Goal: Task Accomplishment & Management: Use online tool/utility

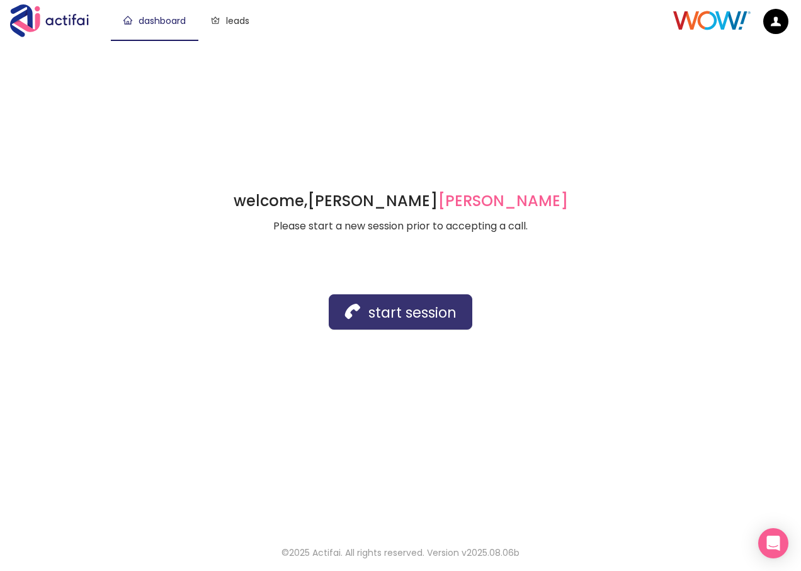
click at [384, 311] on button "start session" at bounding box center [401, 311] width 144 height 35
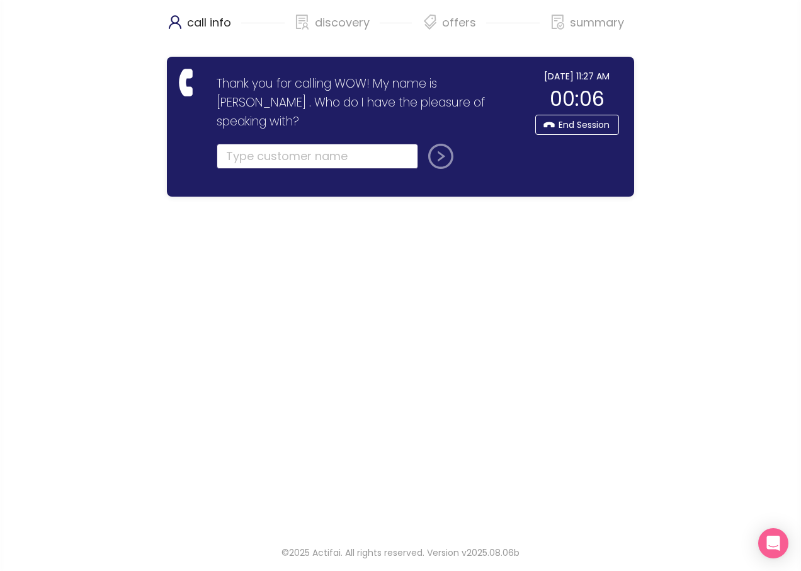
click at [277, 144] on input "text" at bounding box center [318, 156] width 202 height 25
type input "[PERSON_NAME]"
click at [437, 144] on button "submit" at bounding box center [438, 156] width 30 height 25
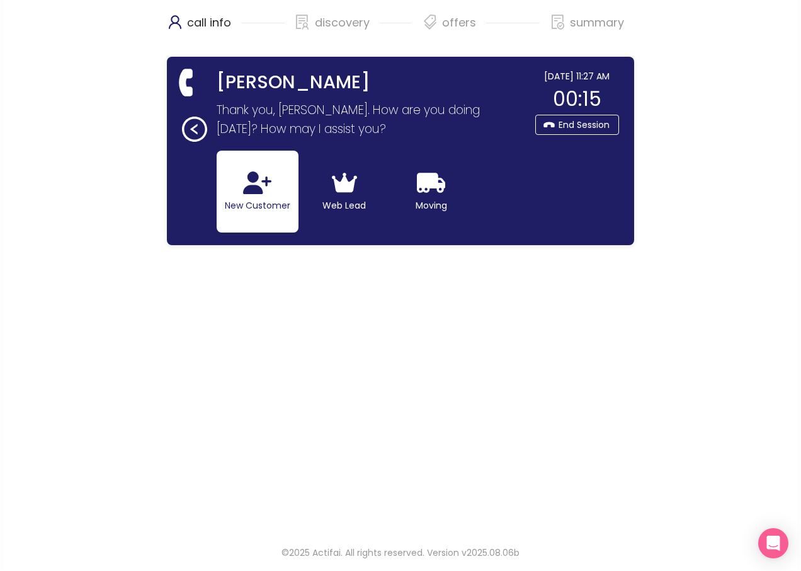
click at [254, 195] on button "New Customer" at bounding box center [258, 192] width 82 height 82
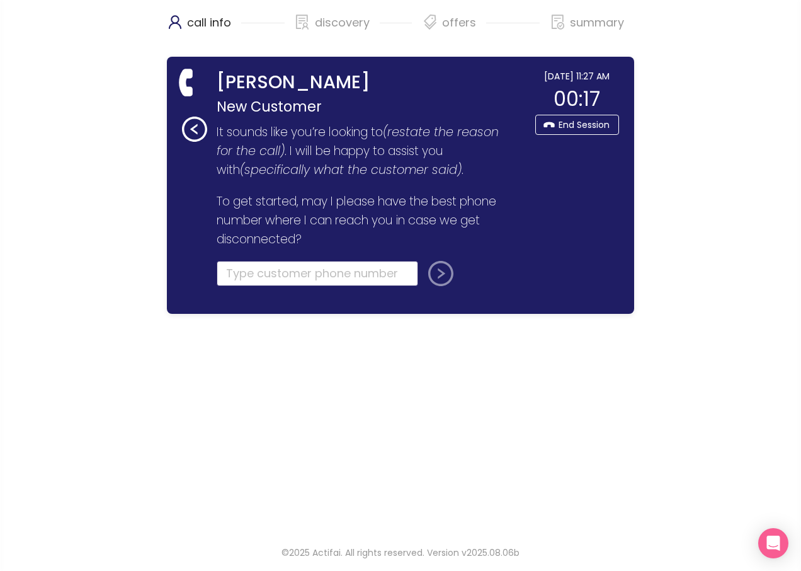
click at [253, 273] on input "tel" at bounding box center [318, 273] width 202 height 25
type input "[PHONE_NUMBER]"
click at [442, 269] on button "submit" at bounding box center [438, 273] width 30 height 25
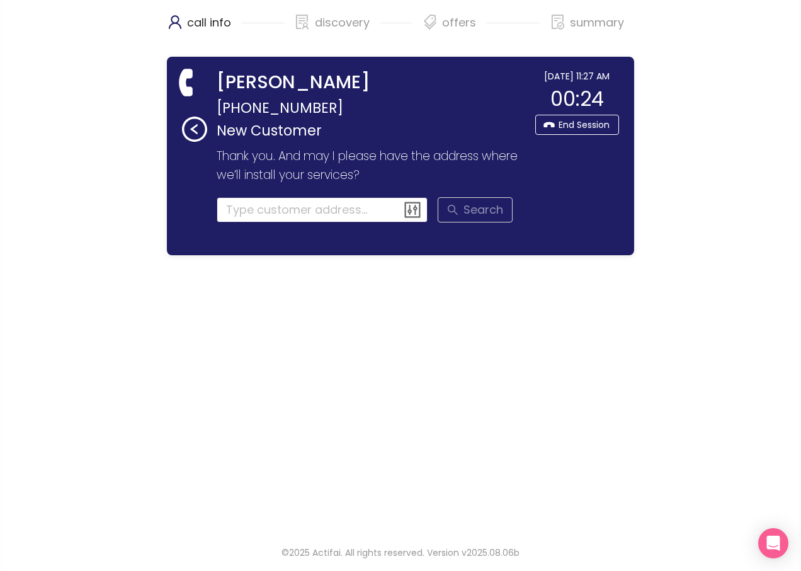
click at [256, 205] on input at bounding box center [323, 209] width 212 height 25
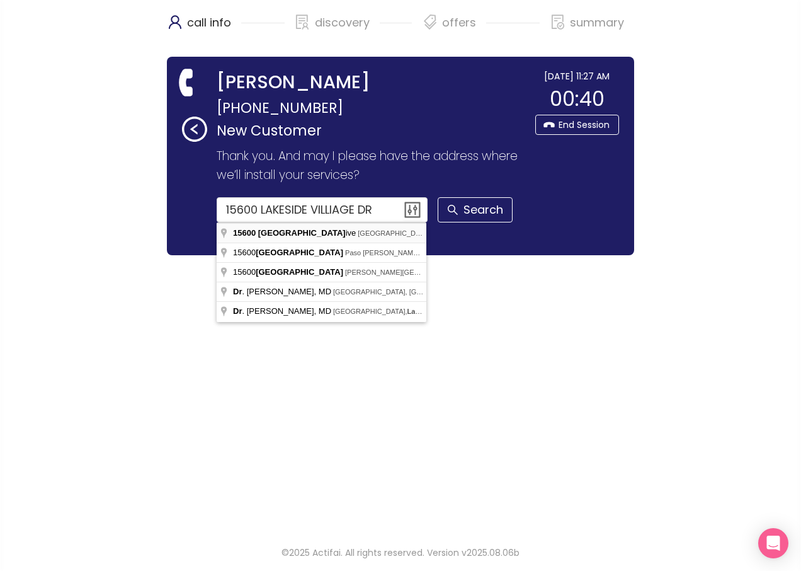
type input "[STREET_ADDRESS]"
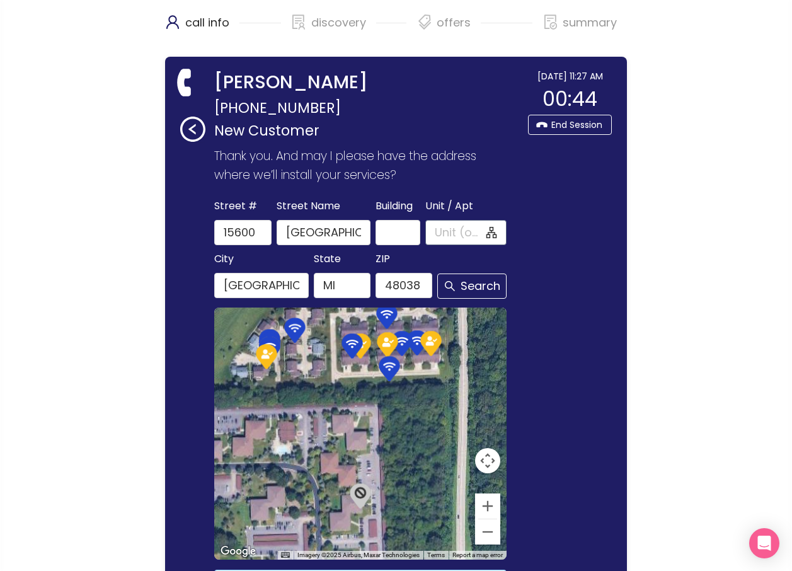
click at [444, 234] on input "Unit / Apt" at bounding box center [459, 233] width 49 height 18
type input "101"
click at [476, 285] on button "Search" at bounding box center [471, 285] width 69 height 25
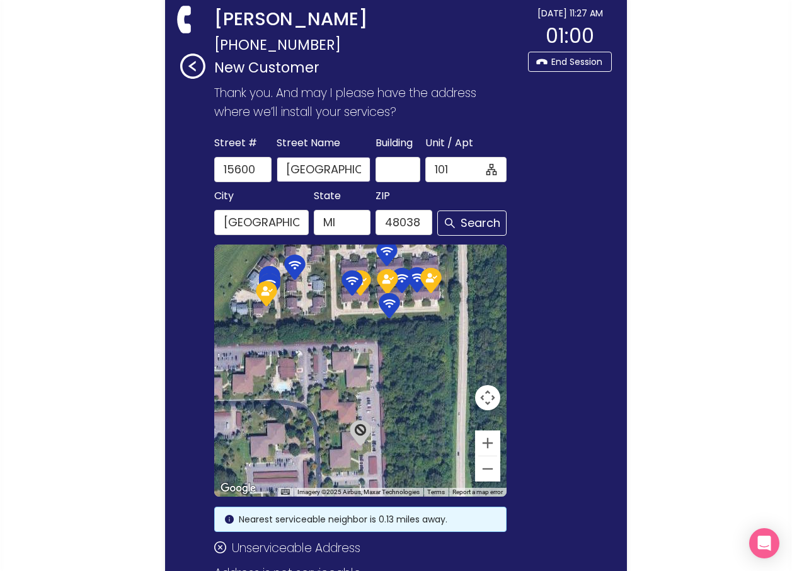
scroll to position [0, 31]
drag, startPoint x: 338, startPoint y: 174, endPoint x: 382, endPoint y: 183, distance: 45.7
click at [382, 183] on form "[GEOGRAPHIC_DATA] Name [GEOGRAPHIC_DATA] / Apt [STREET_ADDRESS][US_STATE] Search" at bounding box center [360, 184] width 292 height 101
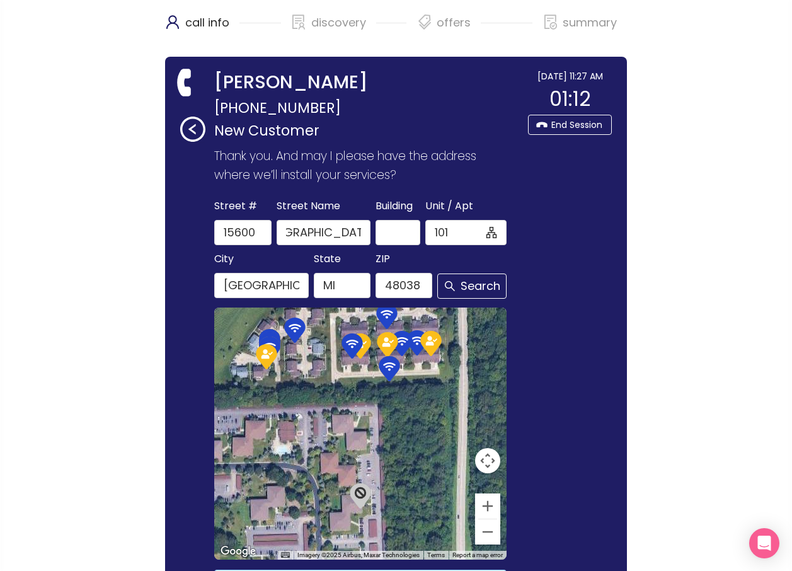
scroll to position [0, 0]
click at [489, 532] on button "Zoom out" at bounding box center [487, 531] width 25 height 25
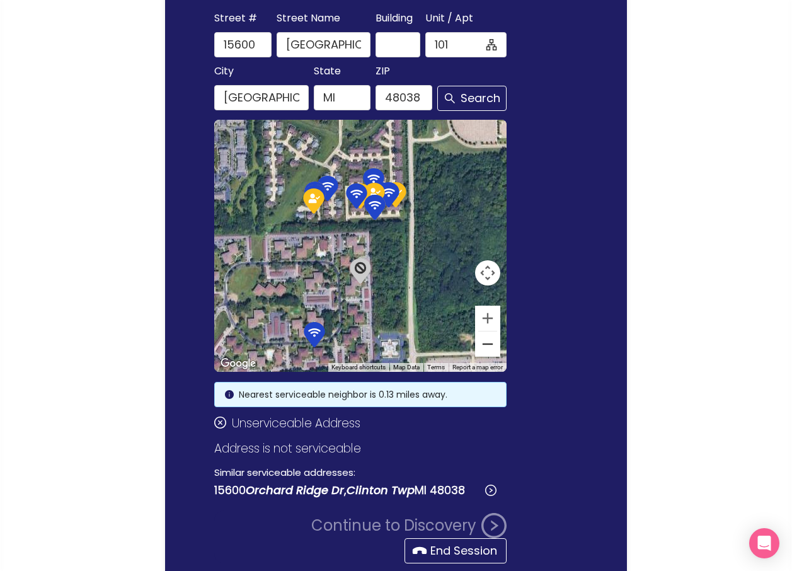
scroll to position [189, 0]
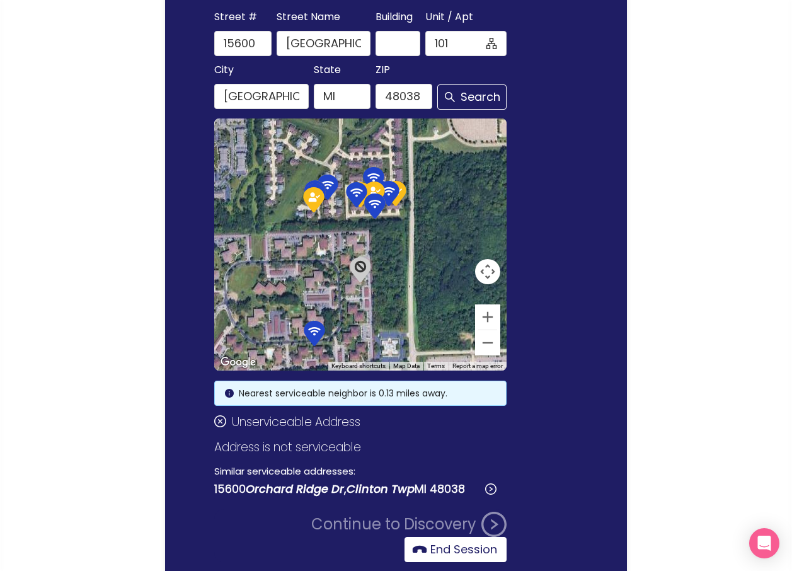
click at [447, 551] on button "End Session" at bounding box center [455, 549] width 102 height 25
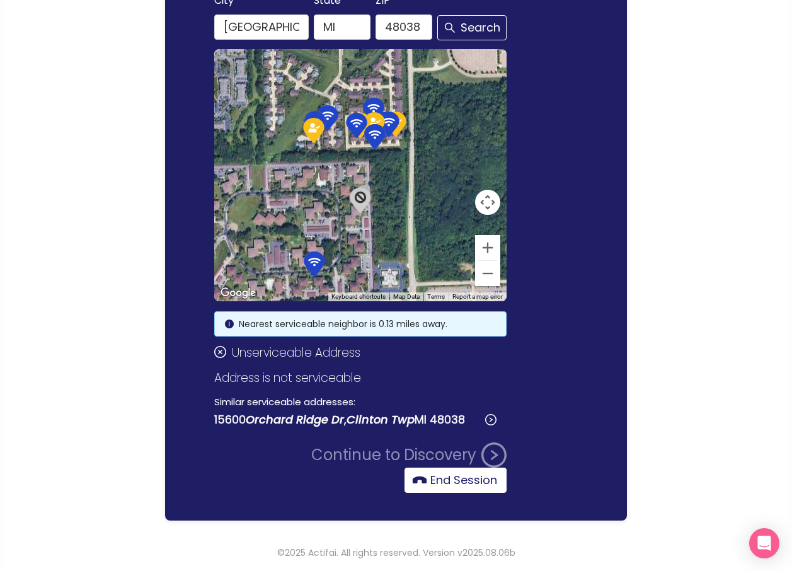
scroll to position [0, 0]
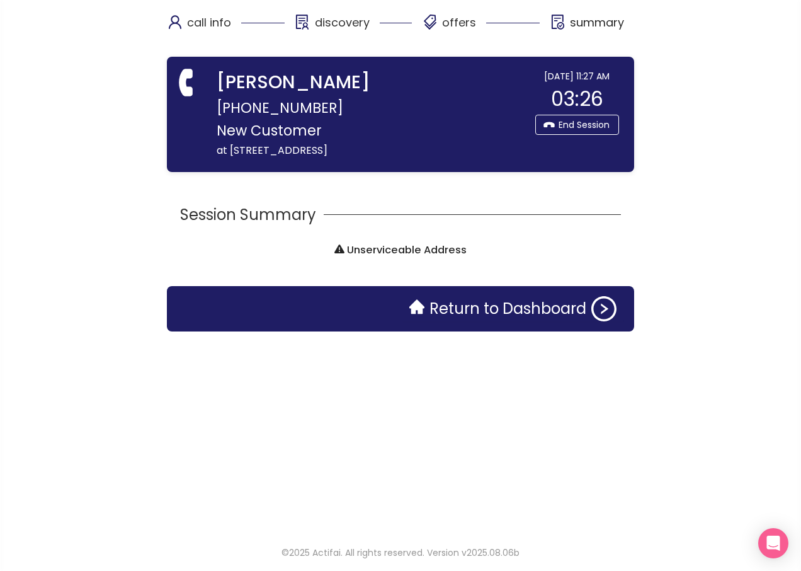
click at [465, 482] on div "call info discovery offers summary [PERSON_NAME] [PHONE_NUMBER] New Customer at…" at bounding box center [400, 265] width 467 height 530
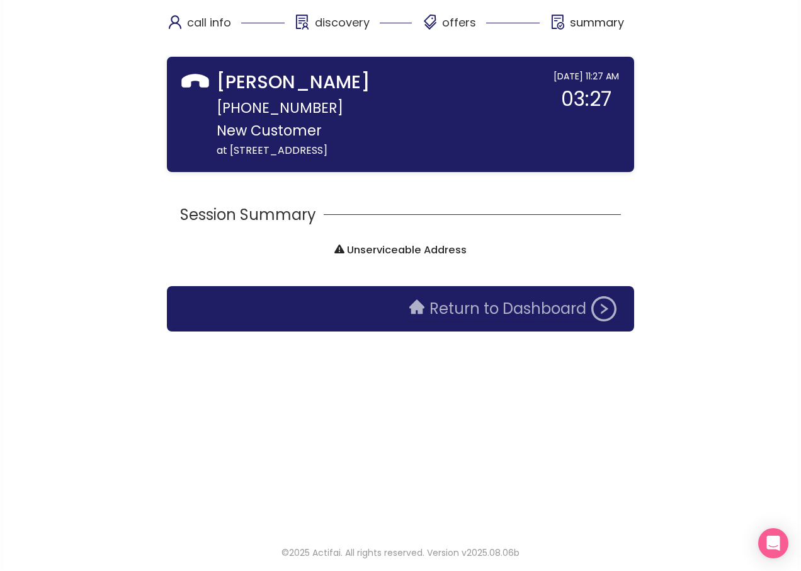
click at [496, 321] on button "Return to Dashboard" at bounding box center [513, 308] width 222 height 25
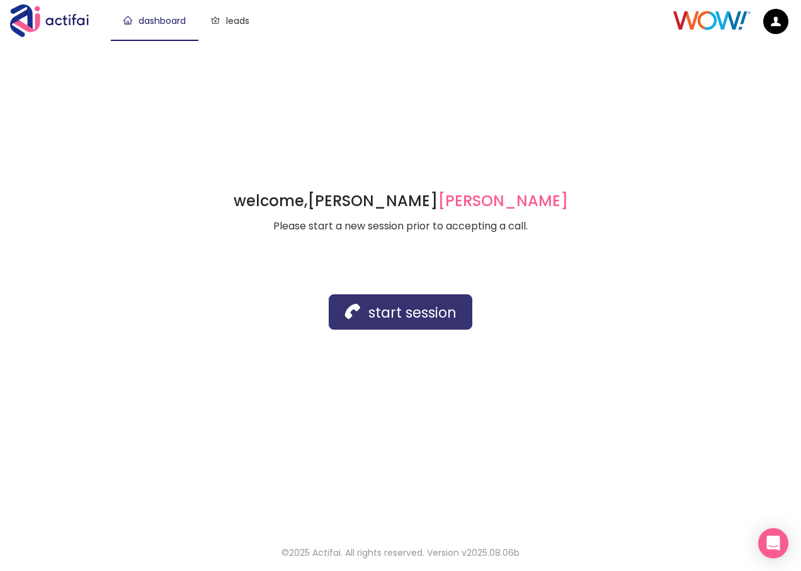
click at [346, 307] on button "start session" at bounding box center [401, 311] width 144 height 35
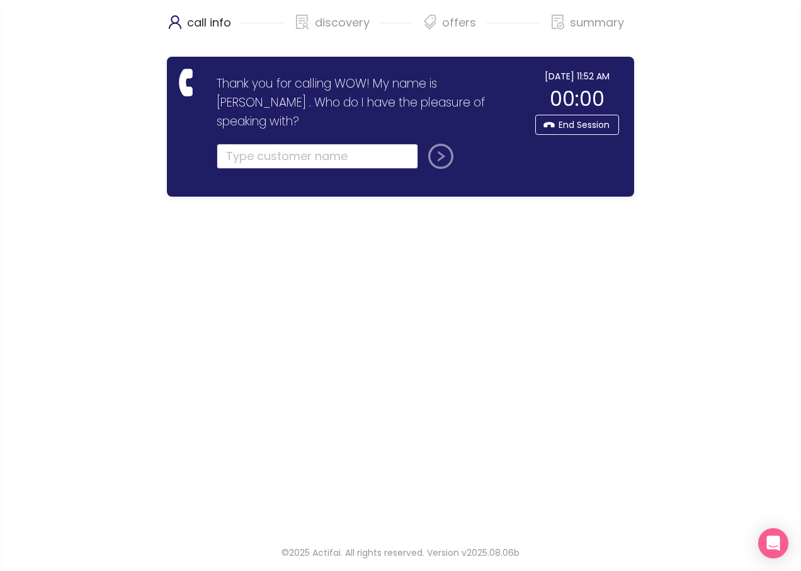
click at [232, 144] on input "text" at bounding box center [318, 156] width 202 height 25
click at [304, 144] on input "text" at bounding box center [318, 156] width 202 height 25
type input "[PERSON_NAME]"
click at [423, 144] on button "submit" at bounding box center [438, 156] width 30 height 25
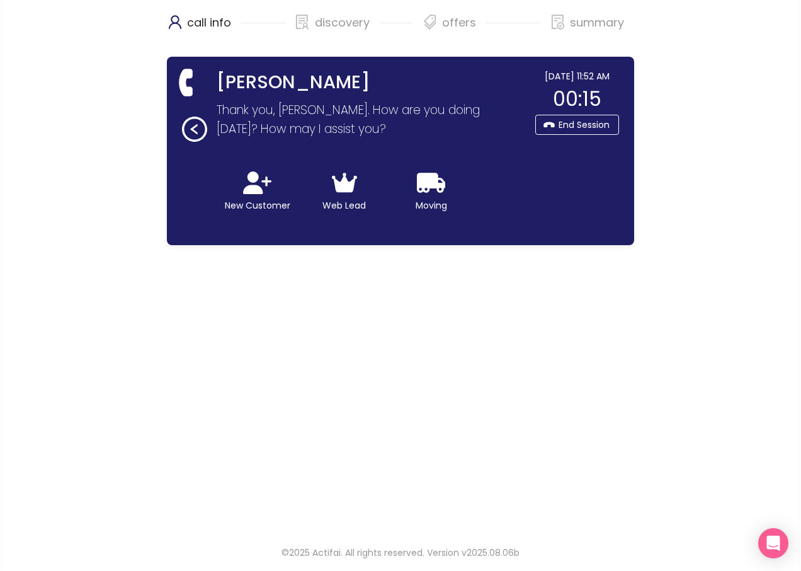
drag, startPoint x: 214, startPoint y: 322, endPoint x: 195, endPoint y: 204, distance: 119.4
click at [195, 204] on div at bounding box center [189, 150] width 14 height 163
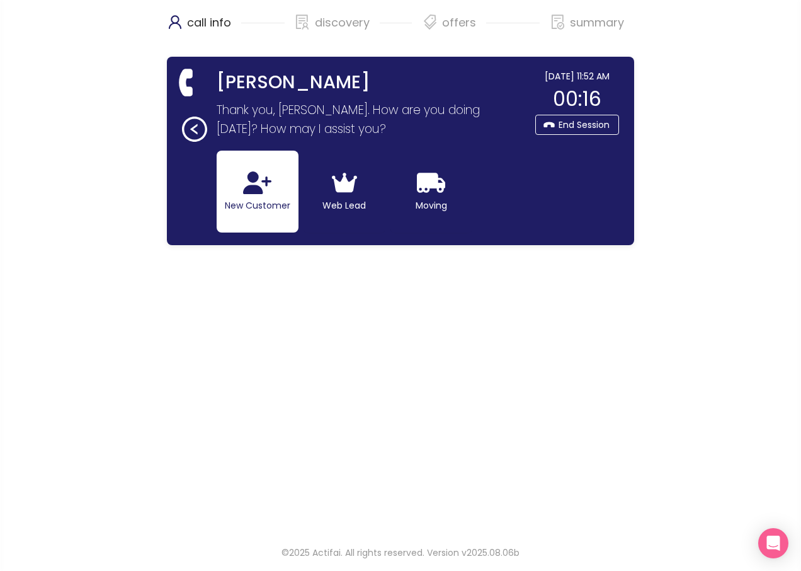
click at [238, 195] on button "New Customer" at bounding box center [258, 192] width 82 height 82
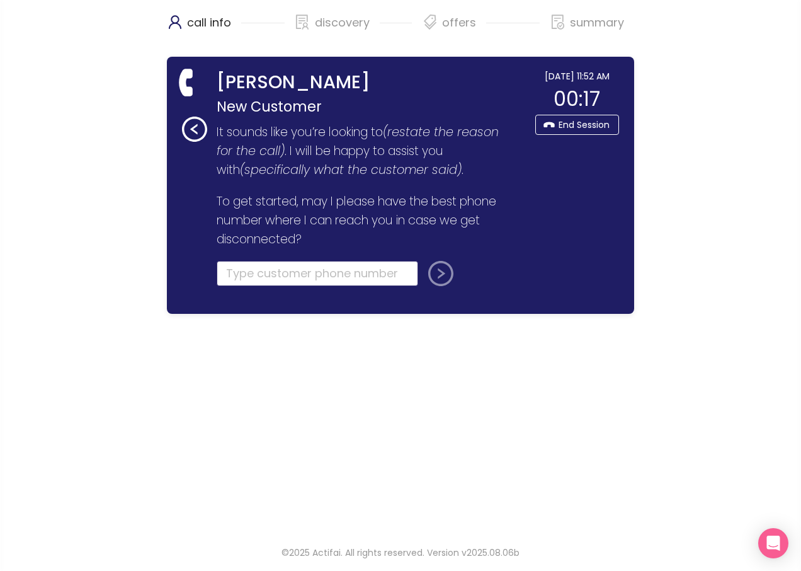
click at [237, 266] on input "tel" at bounding box center [318, 273] width 202 height 25
type input "[PHONE_NUMBER]"
drag, startPoint x: 434, startPoint y: 275, endPoint x: 423, endPoint y: 275, distance: 10.7
click at [435, 275] on button "submit" at bounding box center [438, 273] width 30 height 25
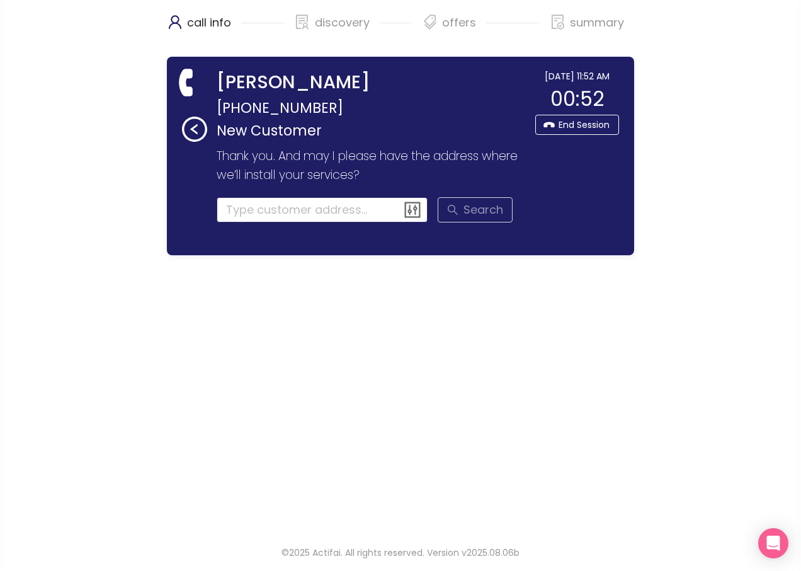
click at [228, 211] on input at bounding box center [323, 209] width 212 height 25
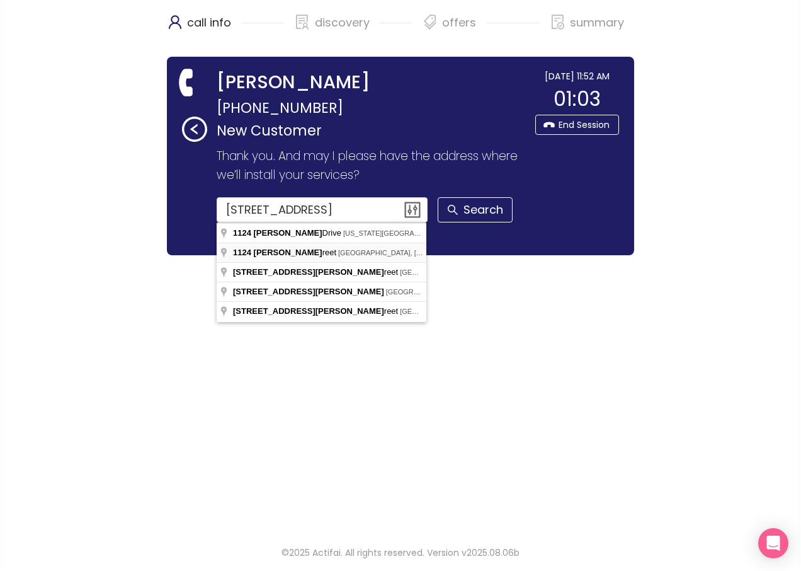
type input "[STREET_ADDRESS]"
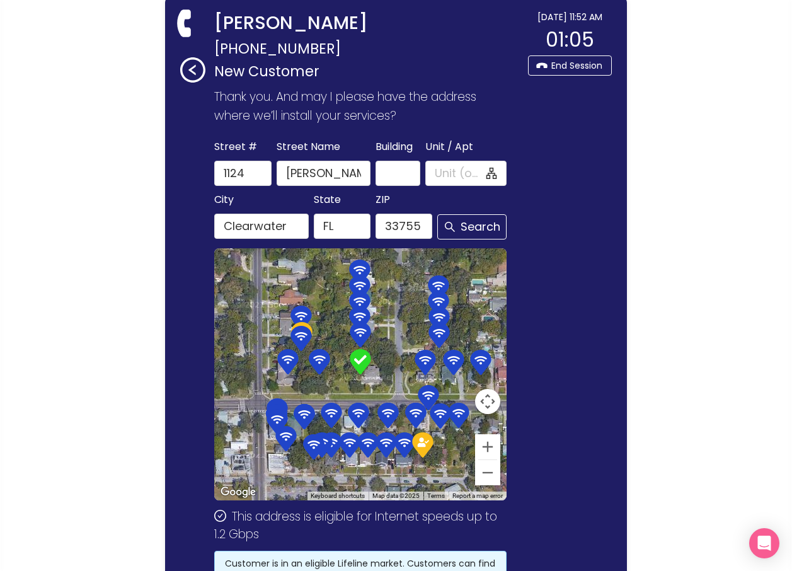
scroll to position [231, 0]
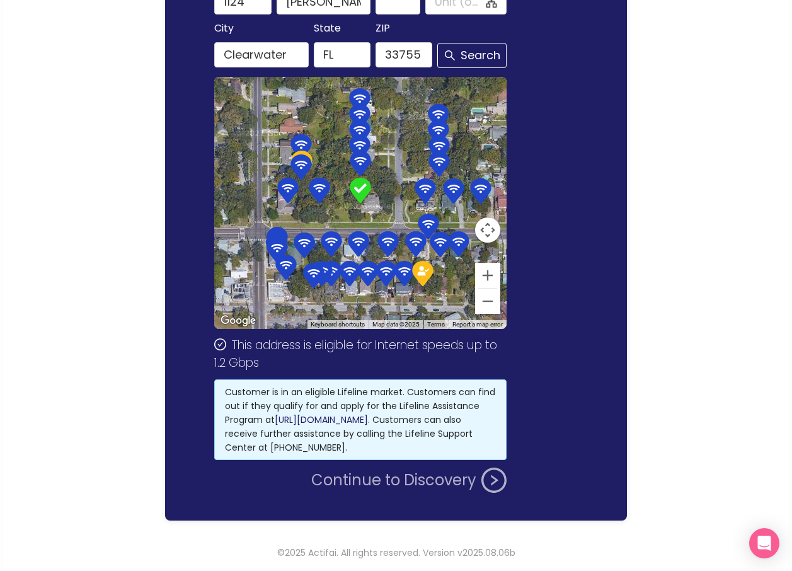
click at [405, 474] on button "Continue to Discovery" at bounding box center [408, 479] width 195 height 25
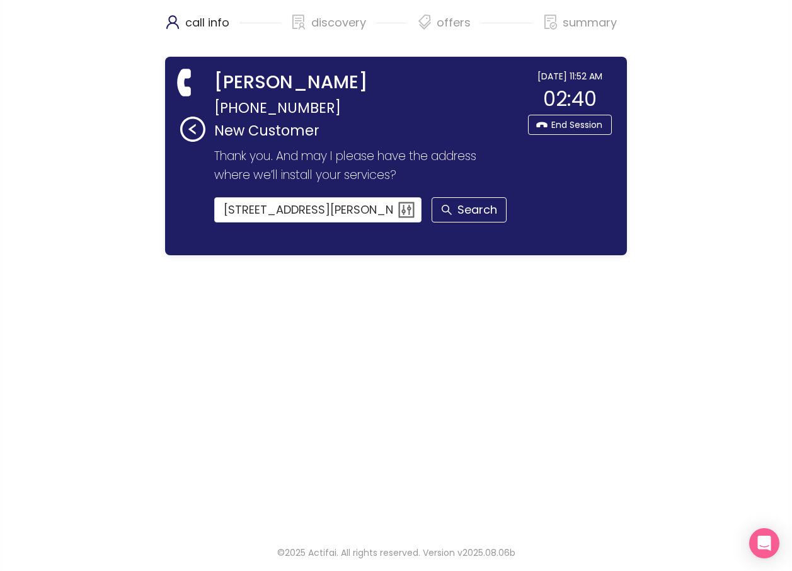
scroll to position [0, 0]
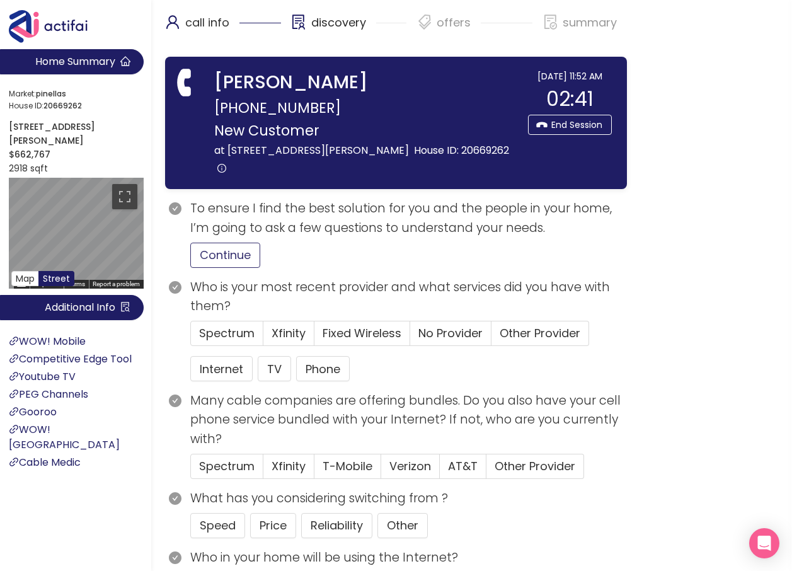
click at [239, 243] on button "Continue" at bounding box center [225, 255] width 70 height 25
click at [209, 356] on button "Internet" at bounding box center [221, 368] width 62 height 25
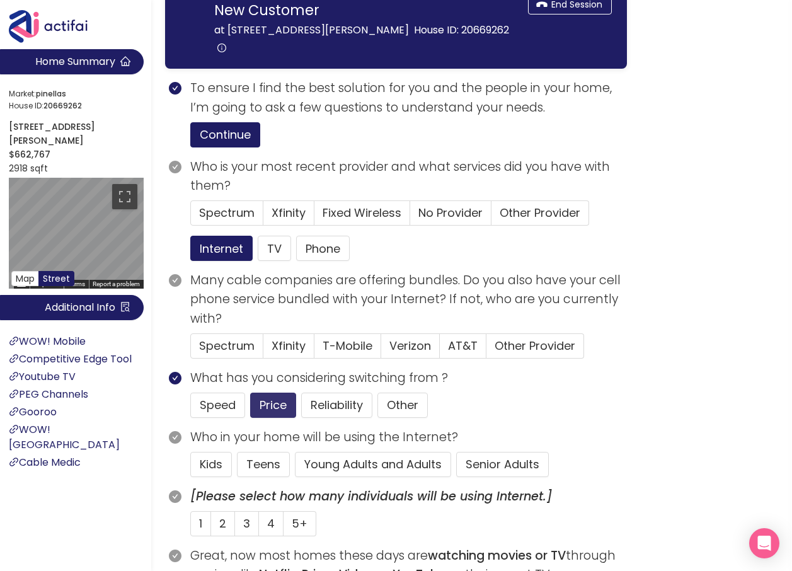
scroll to position [126, 0]
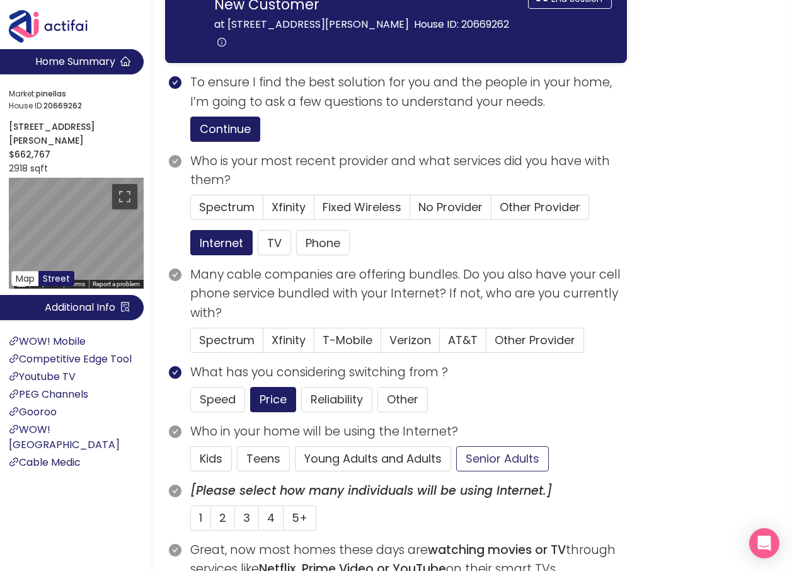
click at [483, 446] on button "Senior Adults" at bounding box center [502, 458] width 93 height 25
click at [220, 510] on span "2" at bounding box center [222, 518] width 7 height 16
click at [211, 522] on input "2" at bounding box center [211, 522] width 0 height 0
click at [403, 332] on span "Verizon" at bounding box center [410, 340] width 42 height 16
click at [381, 344] on input "Verizon" at bounding box center [381, 344] width 0 height 0
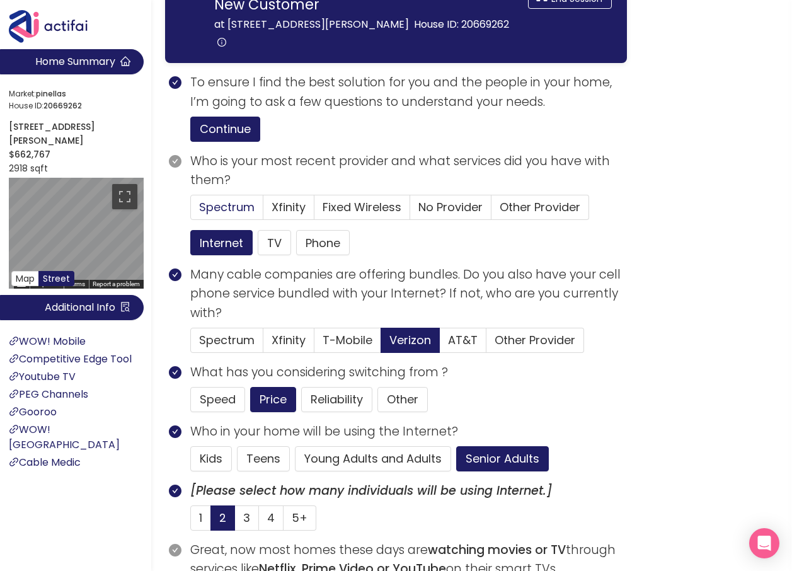
click at [234, 199] on span "Spectrum" at bounding box center [226, 207] width 55 height 16
click at [191, 211] on input "Spectrum" at bounding box center [191, 211] width 0 height 0
click at [314, 230] on button "Phone" at bounding box center [323, 242] width 54 height 25
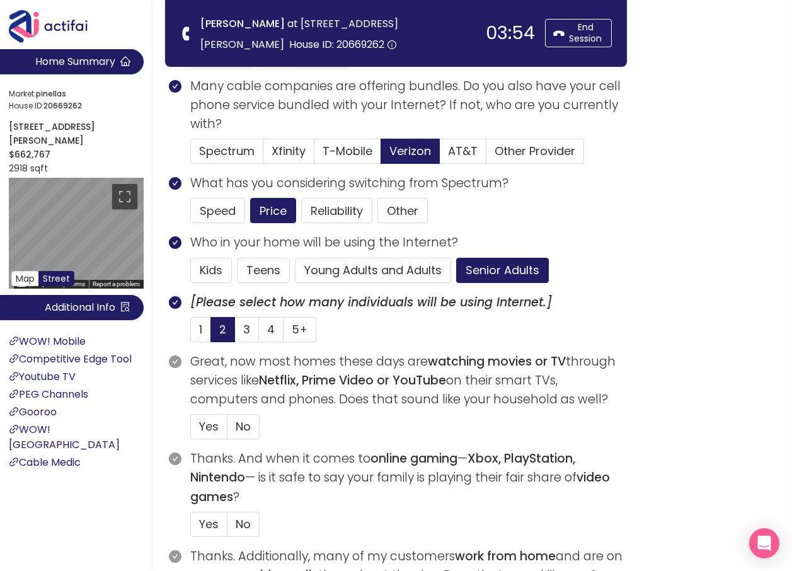
scroll to position [252, 0]
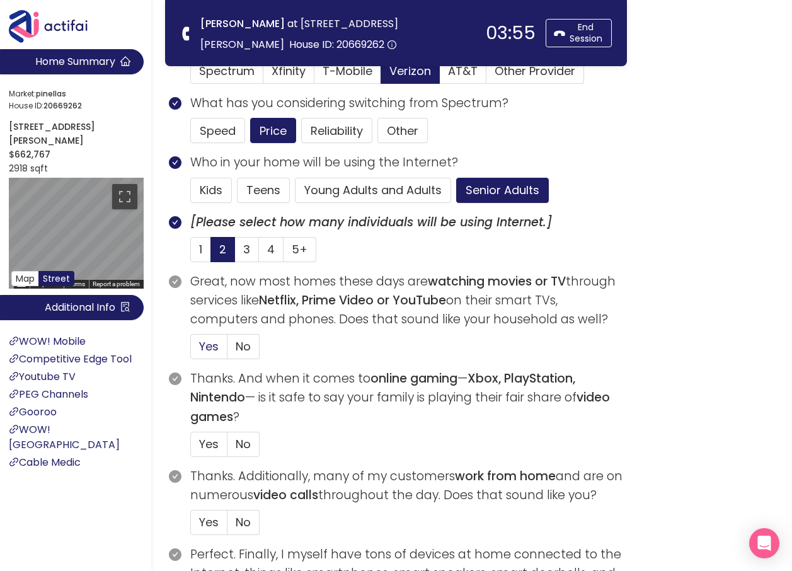
click at [208, 346] on span "Yes" at bounding box center [209, 346] width 20 height 16
click at [191, 350] on input "Yes" at bounding box center [191, 350] width 0 height 0
click at [234, 445] on label "No" at bounding box center [243, 443] width 32 height 25
click at [227, 448] on input "No" at bounding box center [227, 448] width 0 height 0
click at [246, 515] on span "No" at bounding box center [243, 522] width 15 height 16
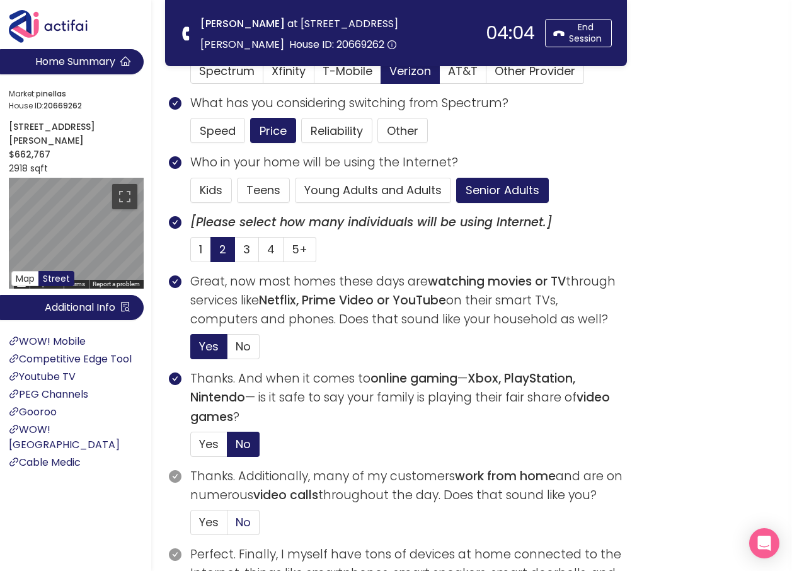
click at [227, 526] on input "No" at bounding box center [227, 526] width 0 height 0
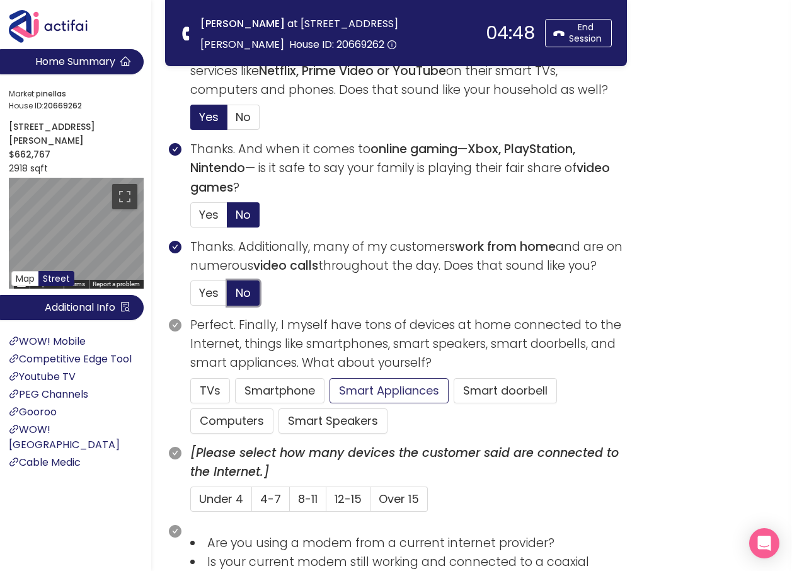
scroll to position [504, 0]
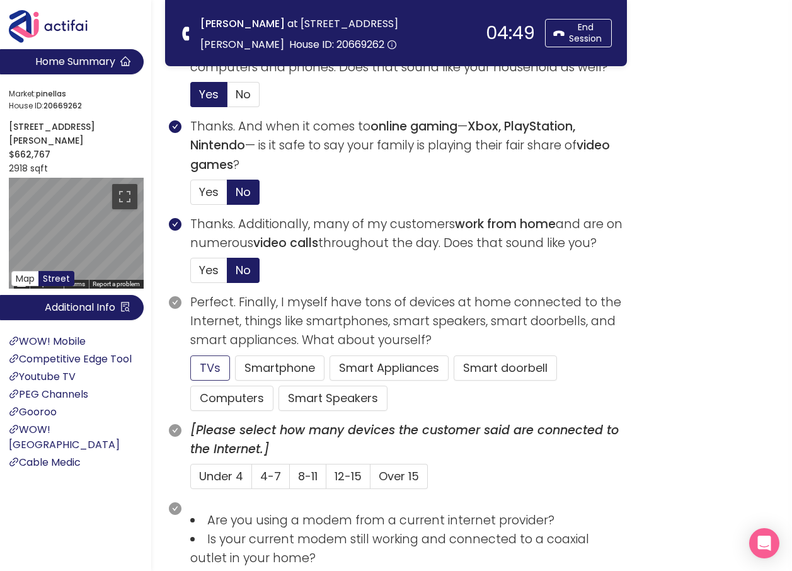
click at [216, 363] on button "TVs" at bounding box center [210, 367] width 40 height 25
click at [261, 477] on span "4-7" at bounding box center [270, 476] width 21 height 16
click at [252, 480] on input "4-7" at bounding box center [252, 480] width 0 height 0
drag, startPoint x: 219, startPoint y: 476, endPoint x: 237, endPoint y: 480, distance: 18.7
click at [219, 476] on span "Under 4" at bounding box center [221, 476] width 44 height 16
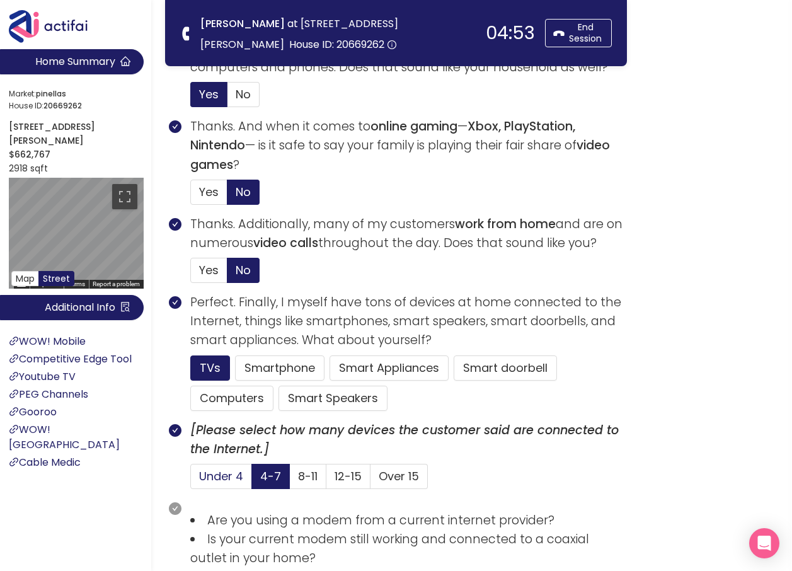
click at [191, 480] on input "Under 4" at bounding box center [191, 480] width 0 height 0
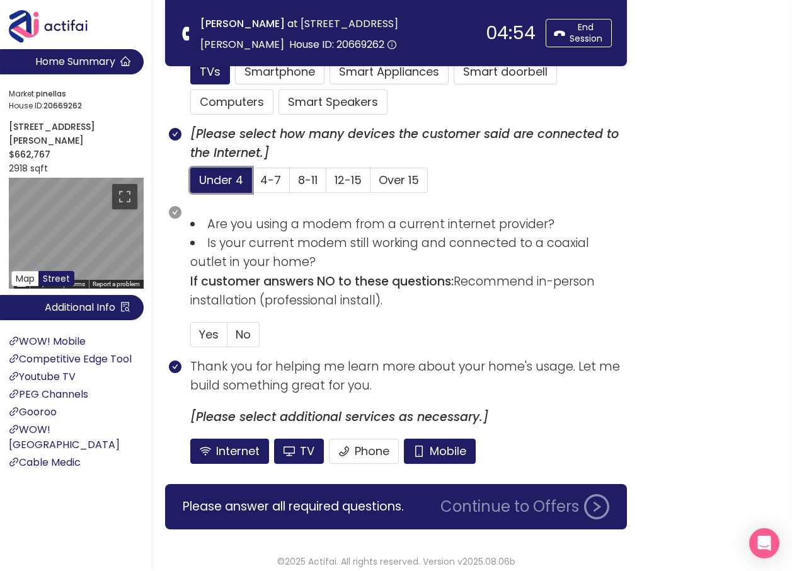
scroll to position [809, 0]
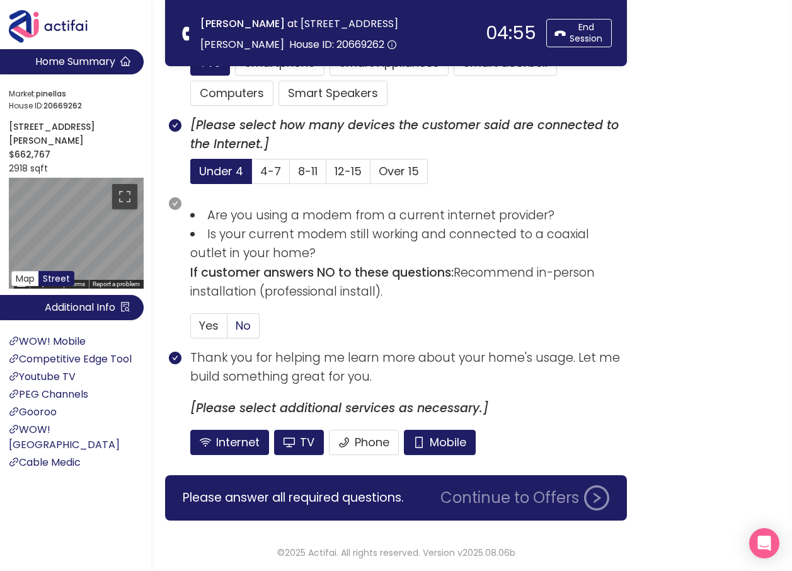
click at [239, 325] on span "No" at bounding box center [243, 325] width 15 height 16
click at [227, 329] on input "No" at bounding box center [227, 329] width 0 height 0
click at [442, 435] on button "Mobile" at bounding box center [440, 442] width 72 height 25
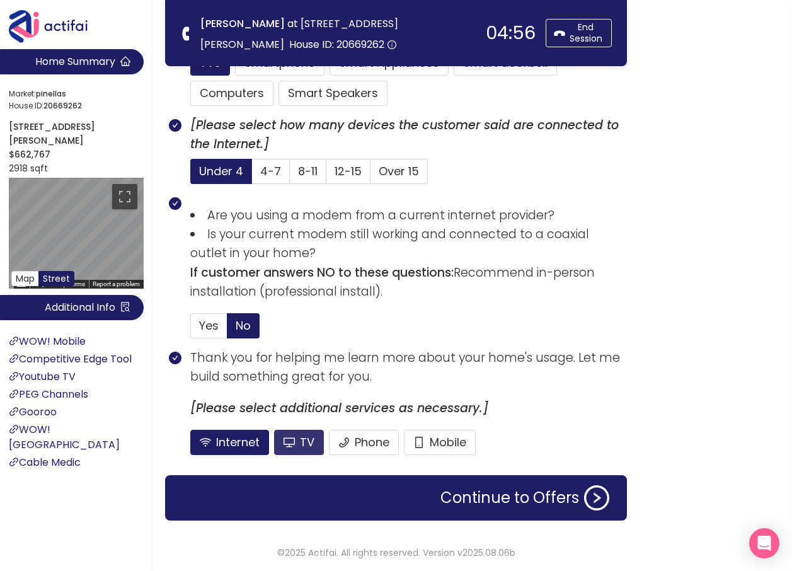
click at [300, 440] on button "TV" at bounding box center [299, 442] width 50 height 25
click at [524, 500] on button "Continue to Offers" at bounding box center [525, 497] width 184 height 25
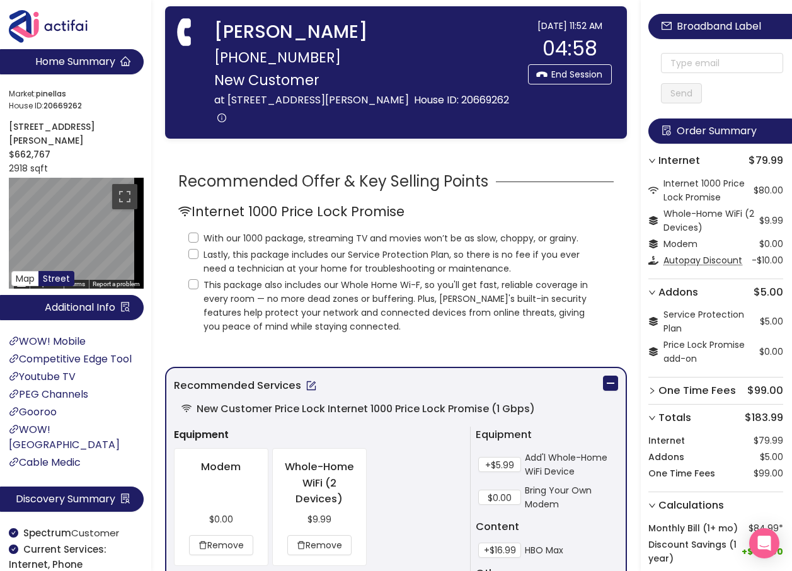
scroll to position [0, 0]
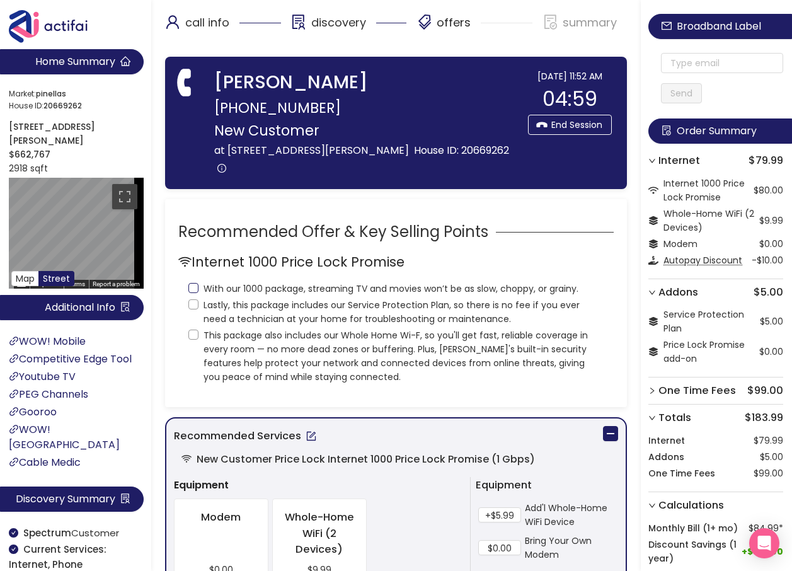
click at [195, 283] on input "With our 1000 package, streaming TV and movies won’t be as slow, choppy, or gra…" at bounding box center [193, 288] width 10 height 10
checkbox input "true"
click at [193, 299] on input "Lastly, this package includes our Service Protection Plan, so there is no fee i…" at bounding box center [193, 304] width 10 height 10
checkbox input "true"
click at [193, 329] on input "This package also includes our Whole Home Wi-F, so you'll get fast, reliable co…" at bounding box center [193, 334] width 10 height 10
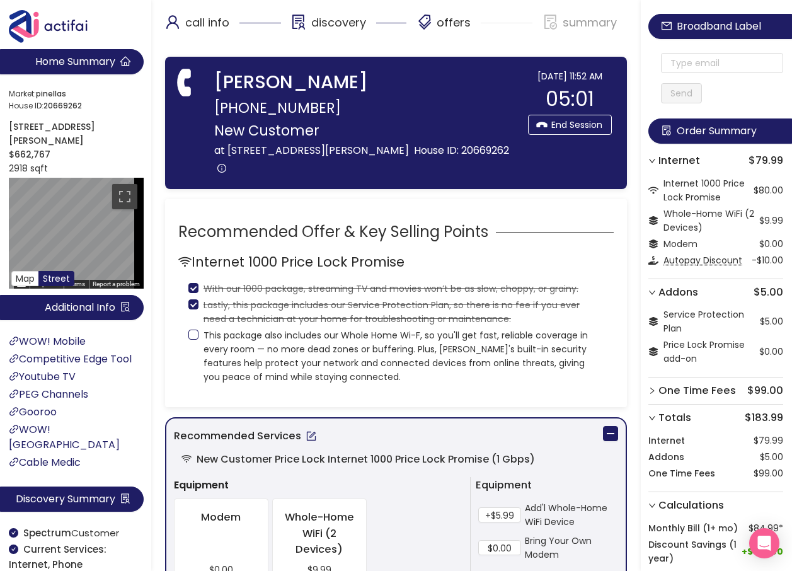
checkbox input "true"
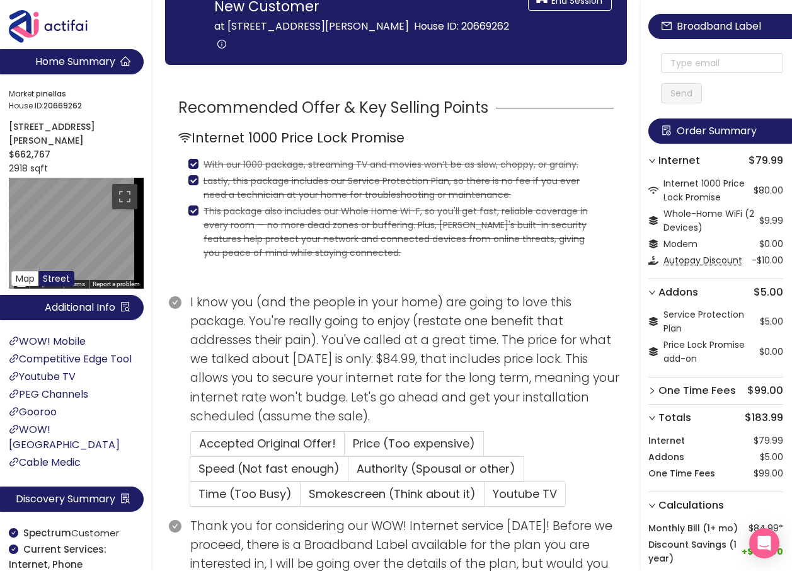
scroll to position [126, 0]
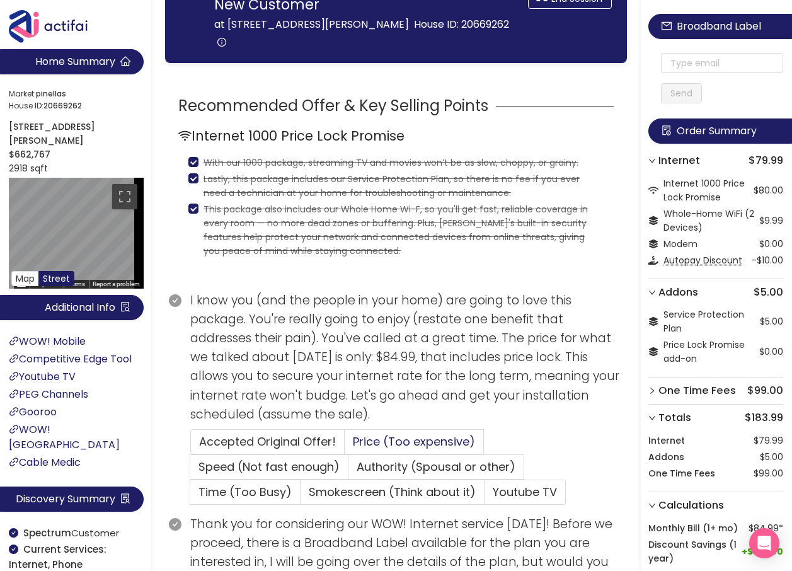
click at [363, 433] on span "Price (Too expensive)" at bounding box center [414, 441] width 122 height 16
click at [345, 445] on input "Price (Too expensive)" at bounding box center [345, 445] width 0 height 0
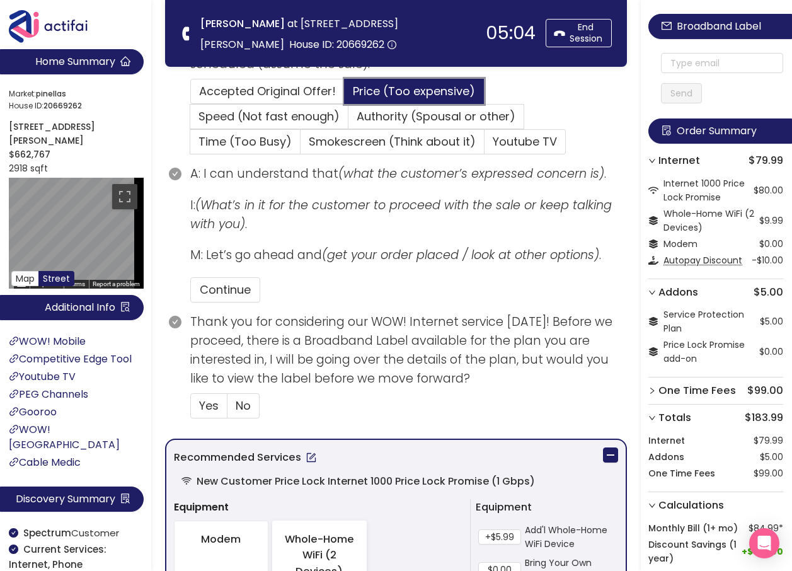
scroll to position [441, 0]
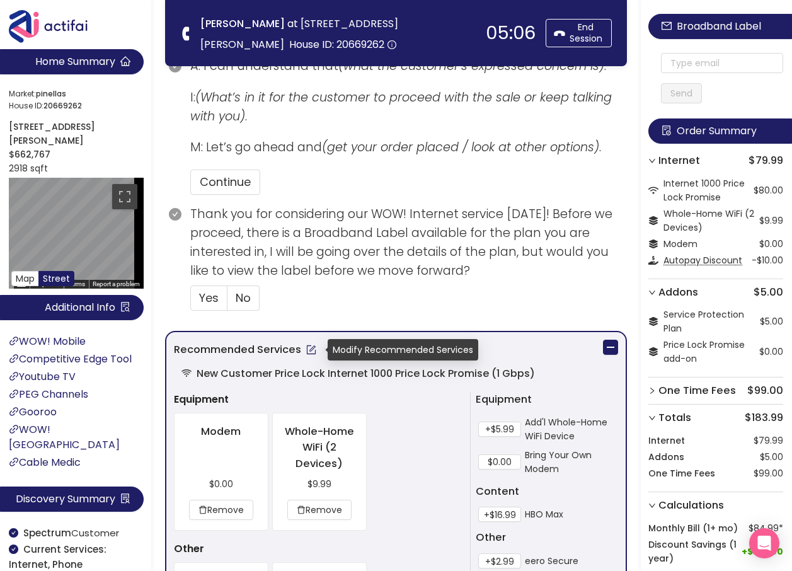
click at [310, 351] on button "button" at bounding box center [311, 350] width 20 height 20
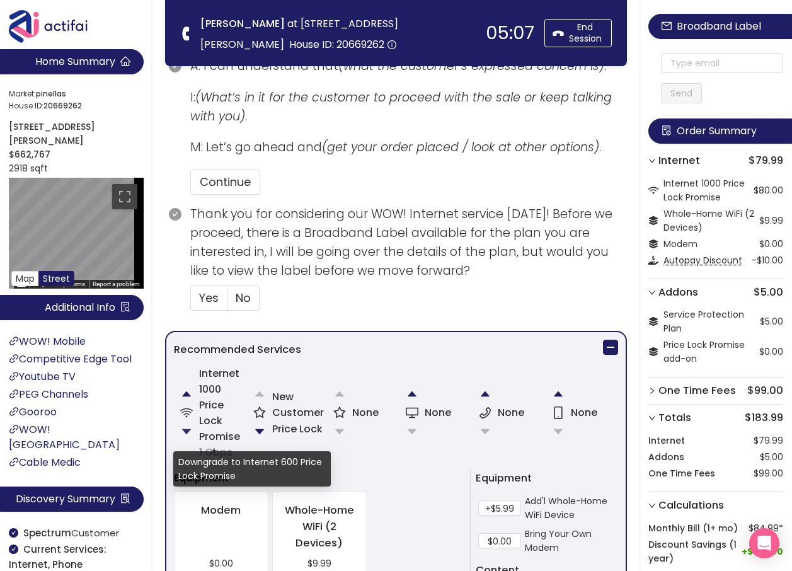
click at [183, 433] on button "button" at bounding box center [186, 431] width 25 height 25
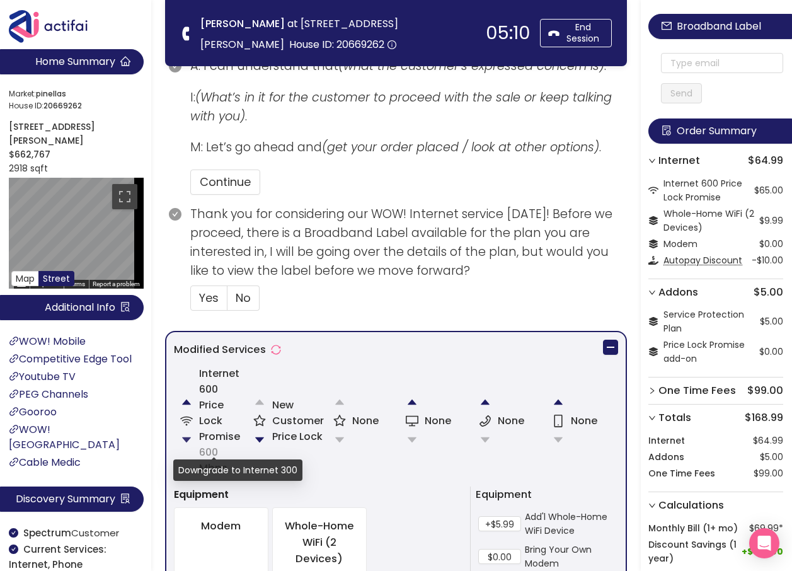
click at [189, 437] on button "button" at bounding box center [186, 439] width 25 height 25
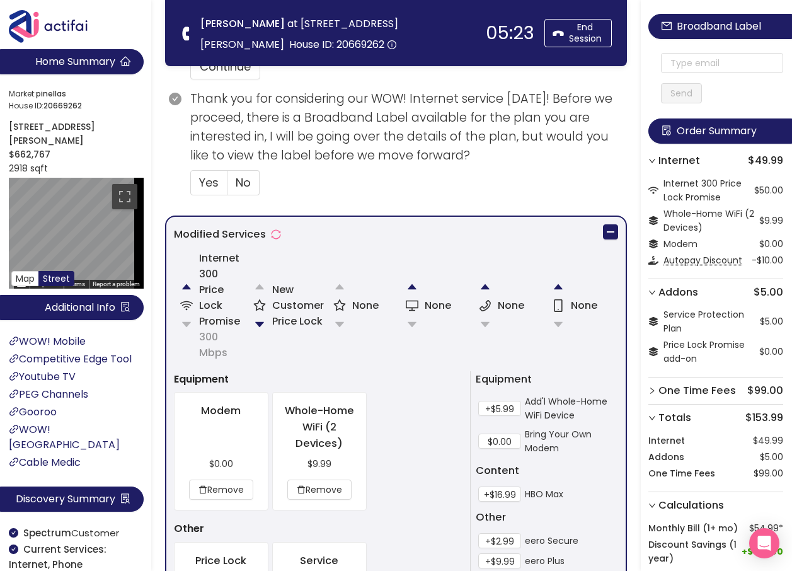
scroll to position [567, 0]
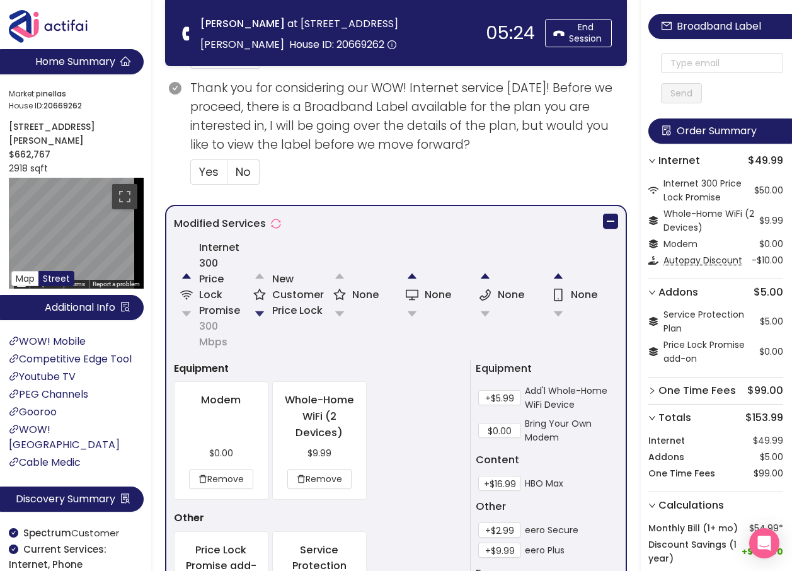
click at [258, 309] on button "button" at bounding box center [259, 313] width 25 height 25
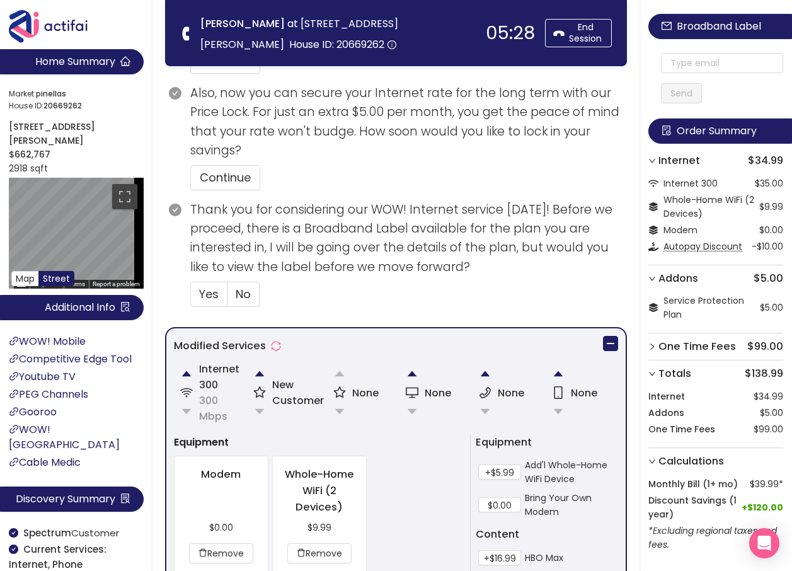
scroll to position [529, 0]
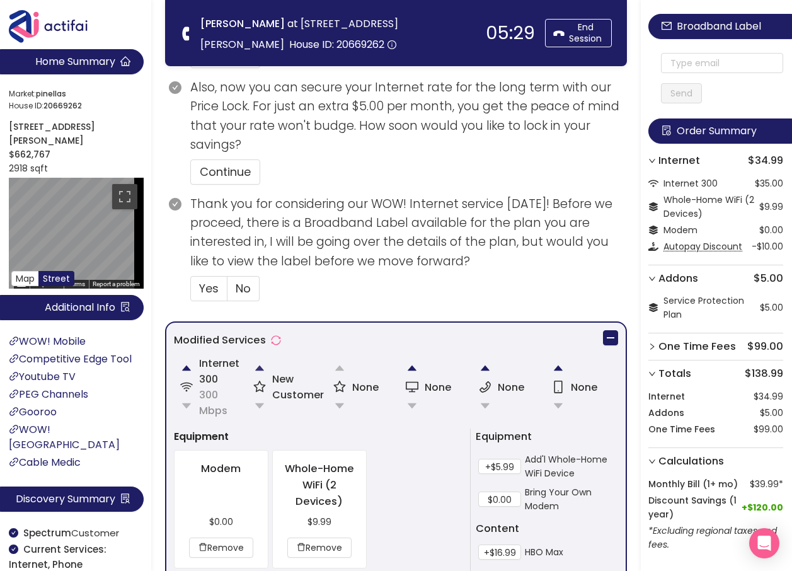
drag, startPoint x: 260, startPoint y: 364, endPoint x: 270, endPoint y: 366, distance: 9.6
click at [260, 365] on button "button" at bounding box center [259, 367] width 25 height 25
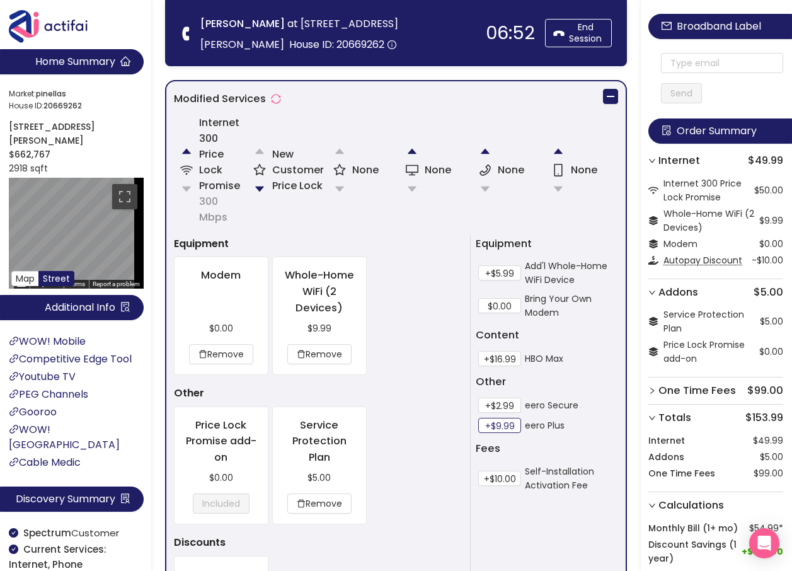
scroll to position [693, 0]
click at [330, 513] on div "Service Protection Plan $5.00 Remove" at bounding box center [319, 464] width 93 height 117
drag, startPoint x: 333, startPoint y: 503, endPoint x: 357, endPoint y: 503, distance: 23.9
click at [334, 503] on button "Remove" at bounding box center [319, 502] width 64 height 20
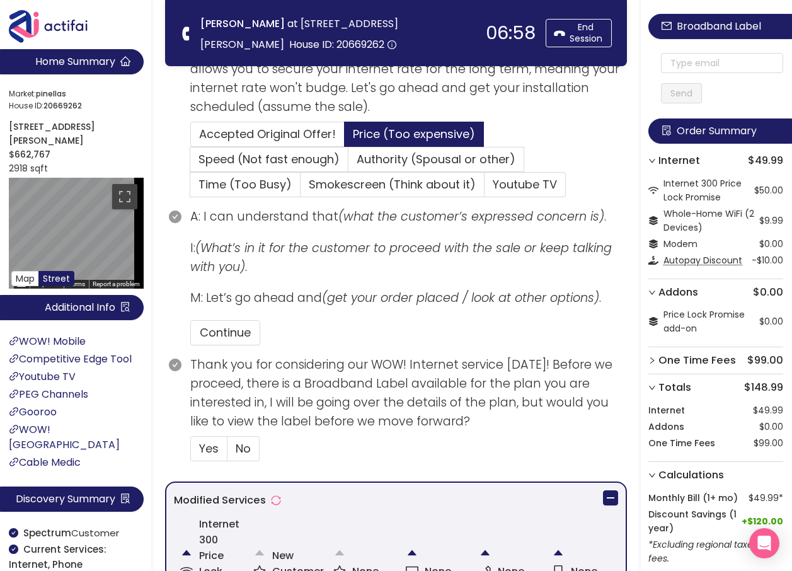
scroll to position [252, 0]
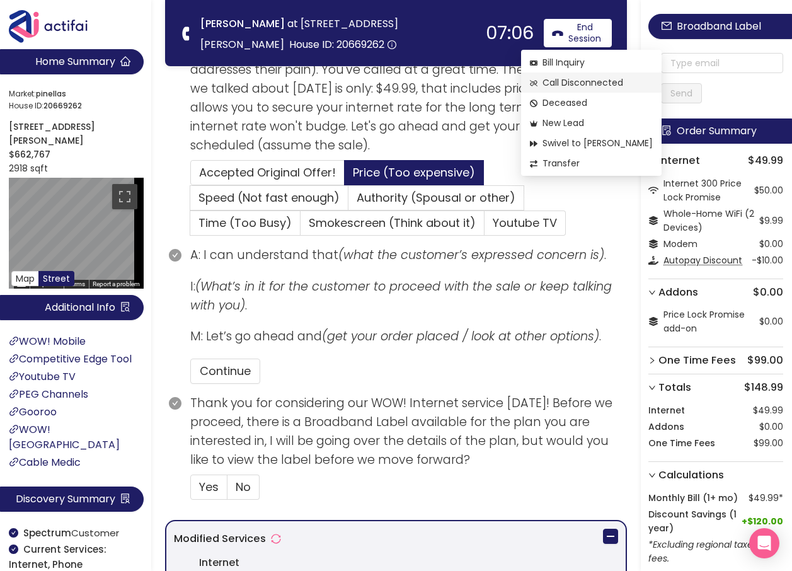
click at [582, 84] on span "Call Disconnected" at bounding box center [591, 83] width 123 height 14
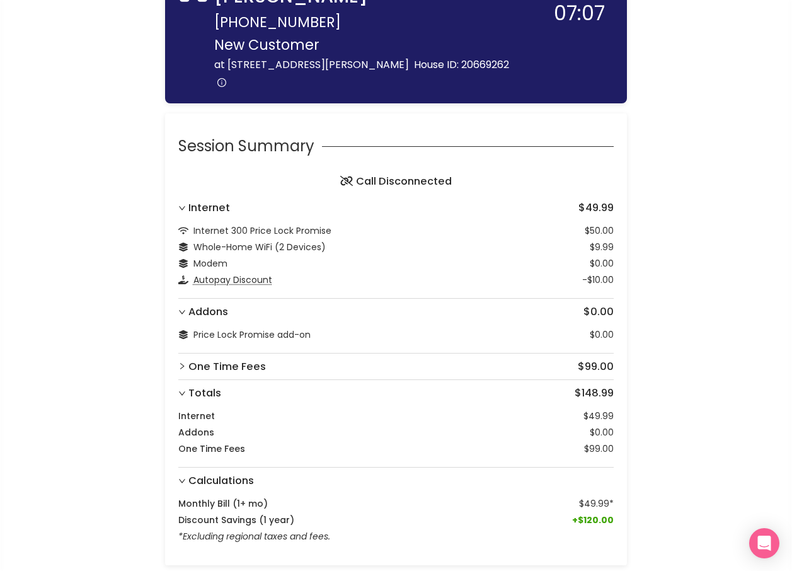
scroll to position [168, 0]
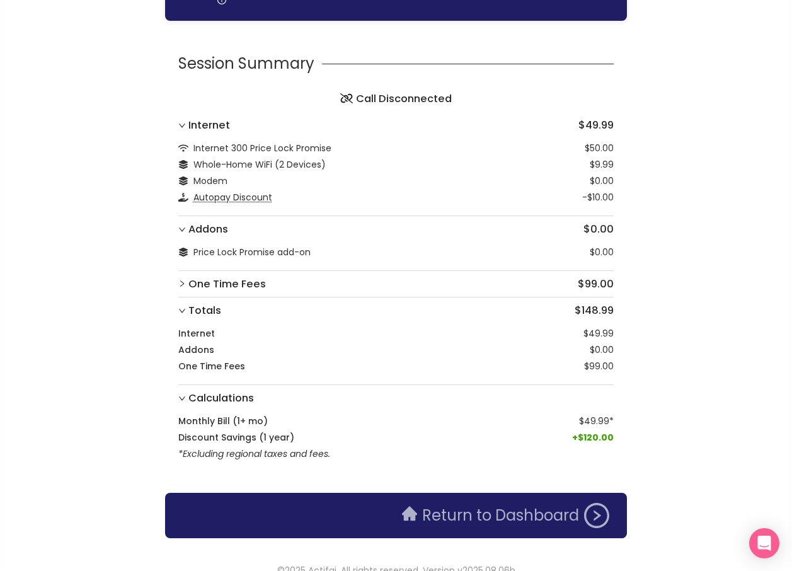
click at [561, 503] on button "Return to Dashboard" at bounding box center [505, 515] width 222 height 25
